Goal: Navigation & Orientation: Find specific page/section

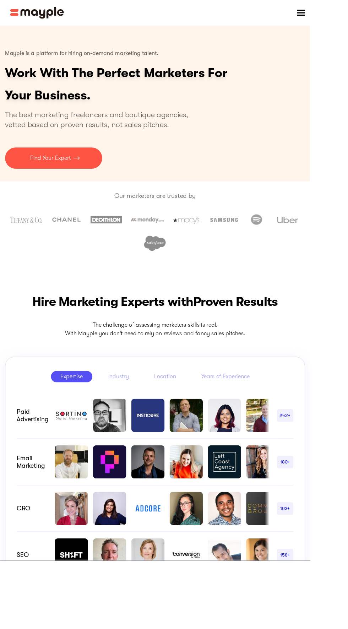
click at [337, 14] on div "menu" at bounding box center [337, 14] width 9 height 9
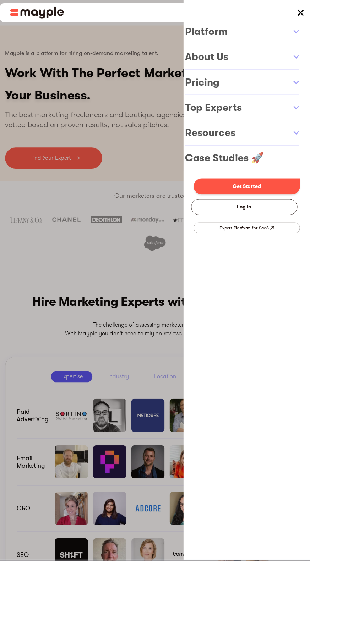
click at [329, 209] on link "Get Started" at bounding box center [277, 209] width 119 height 18
click at [348, 30] on link at bounding box center [277, 35] width 142 height 28
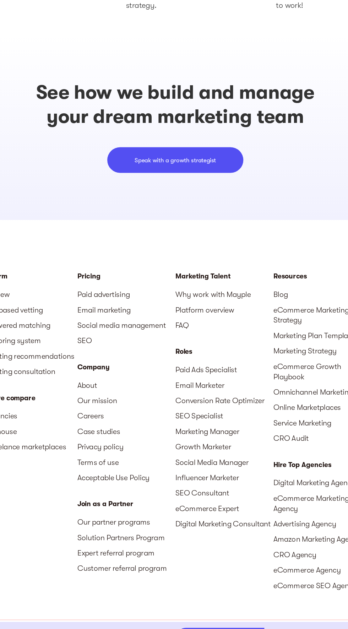
scroll to position [1956, 0]
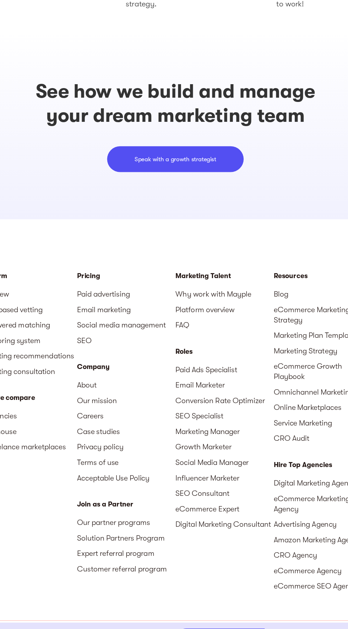
click at [119, 523] on link "Our partner programs" at bounding box center [133, 521] width 81 height 13
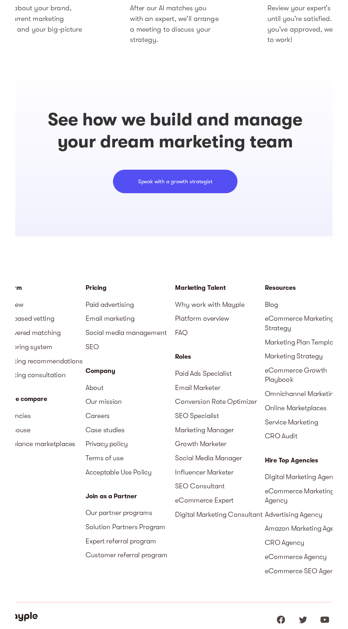
scroll to position [1959, 0]
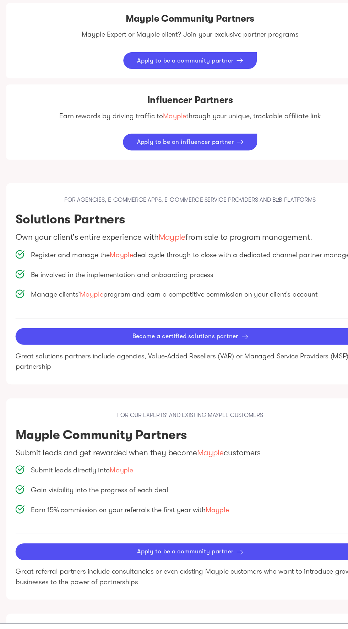
scroll to position [565, 0]
